Goal: Check status: Check status

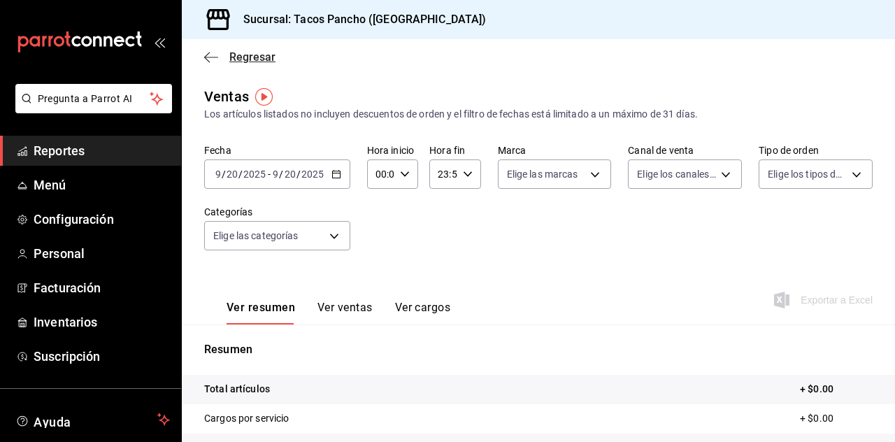
click at [241, 62] on span "Regresar" at bounding box center [252, 56] width 46 height 13
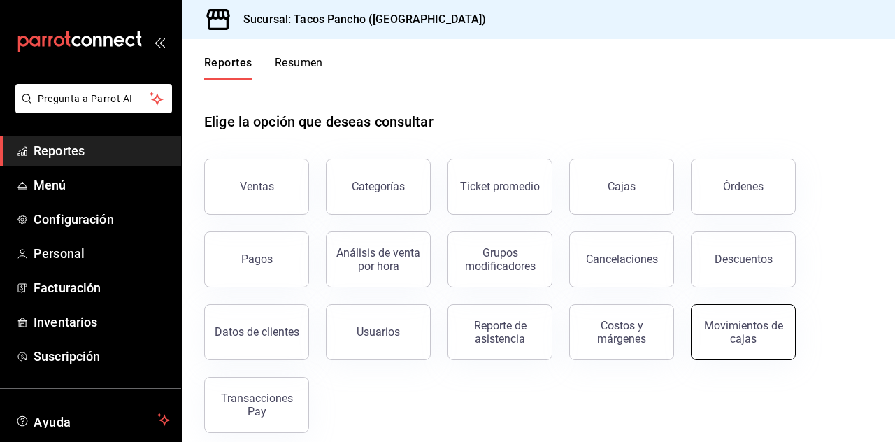
click at [722, 326] on div "Movimientos de cajas" at bounding box center [743, 332] width 87 height 27
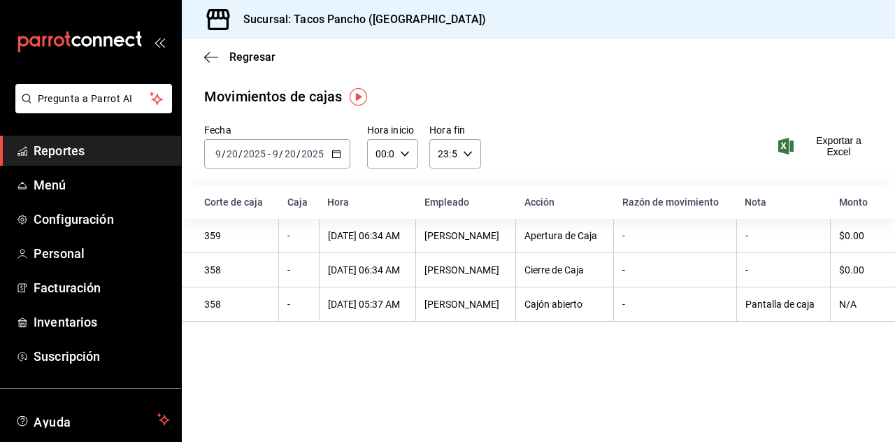
click at [309, 150] on input "2025" at bounding box center [313, 153] width 24 height 11
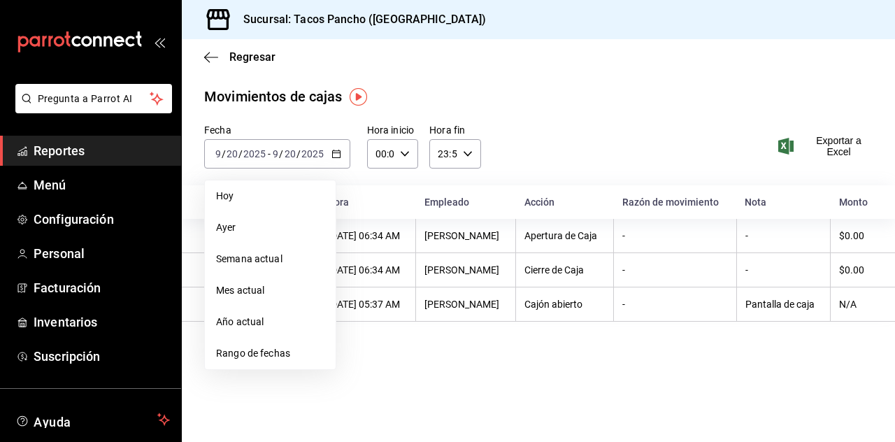
click at [257, 226] on span "Ayer" at bounding box center [270, 227] width 108 height 15
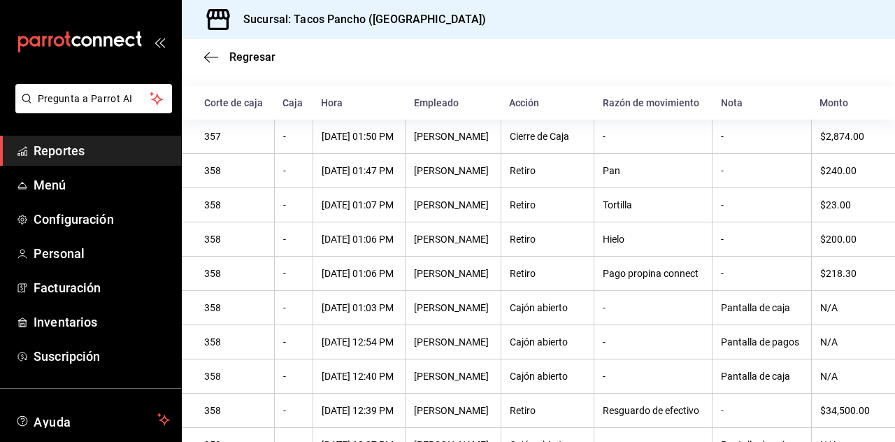
scroll to position [98, 0]
